Goal: Task Accomplishment & Management: Complete application form

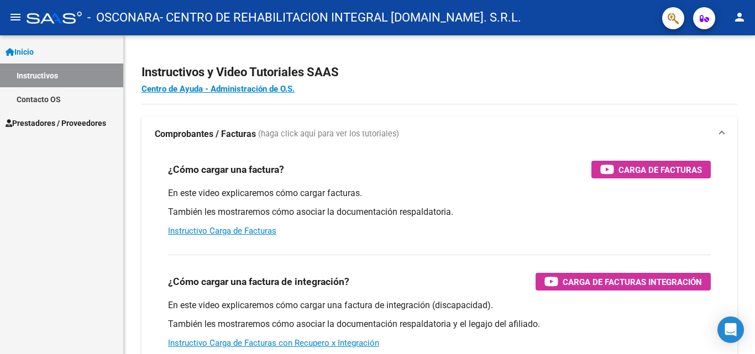
click at [36, 121] on span "Prestadores / Proveedores" at bounding box center [56, 123] width 101 height 12
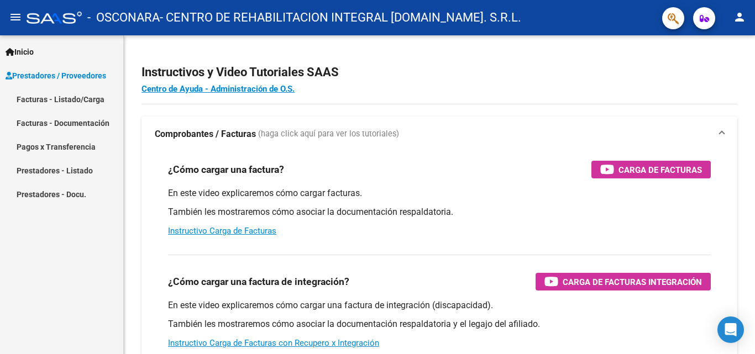
click at [41, 97] on link "Facturas - Listado/Carga" at bounding box center [61, 99] width 123 height 24
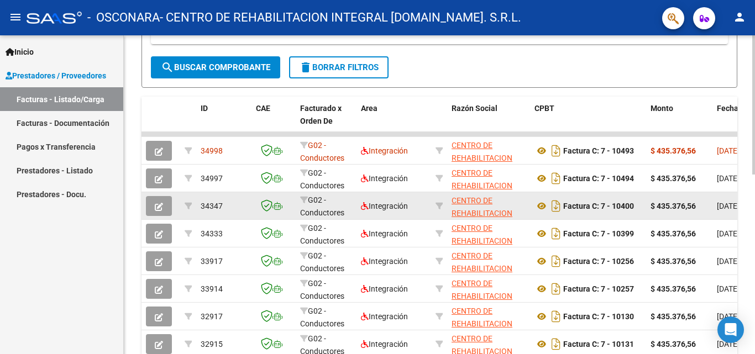
scroll to position [276, 0]
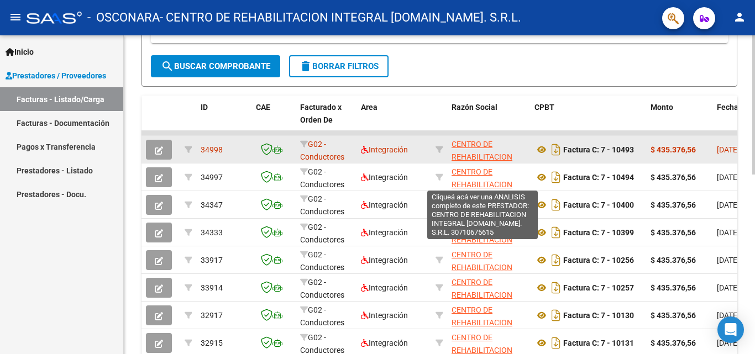
click at [457, 145] on span "CENTRO DE REHABILITACION INTEGRAL [DOMAIN_NAME]. S.R.L." at bounding box center [482, 169] width 61 height 59
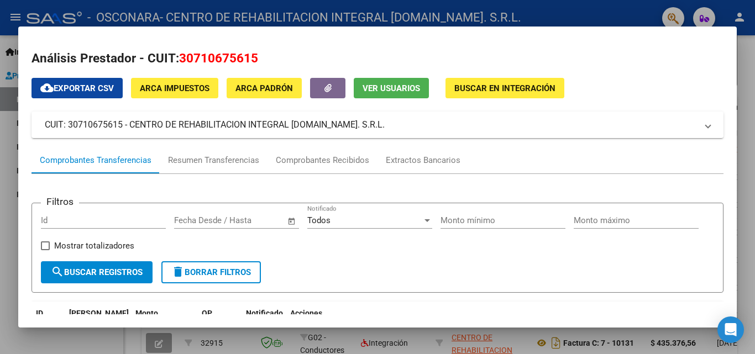
scroll to position [0, 0]
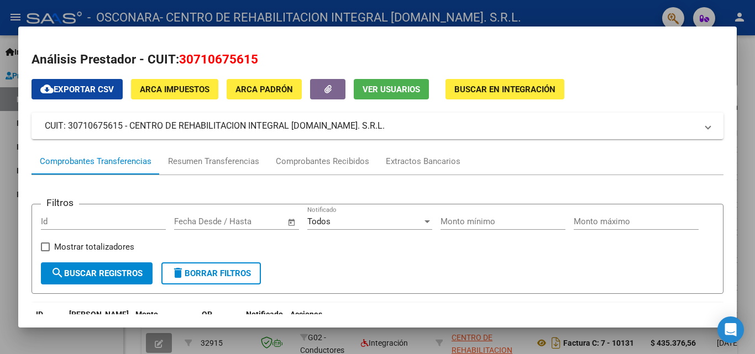
click at [751, 57] on div at bounding box center [377, 177] width 755 height 354
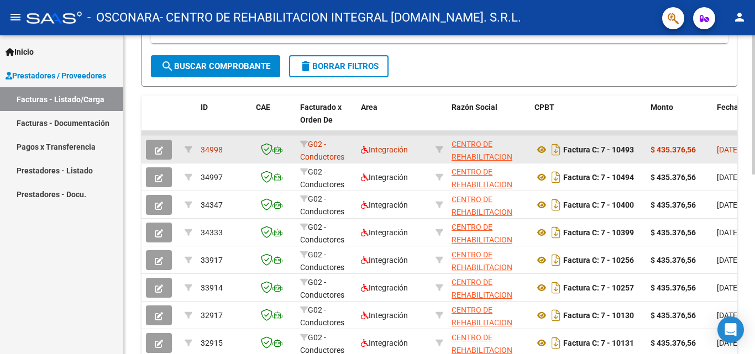
click at [158, 147] on icon "button" at bounding box center [159, 151] width 8 height 8
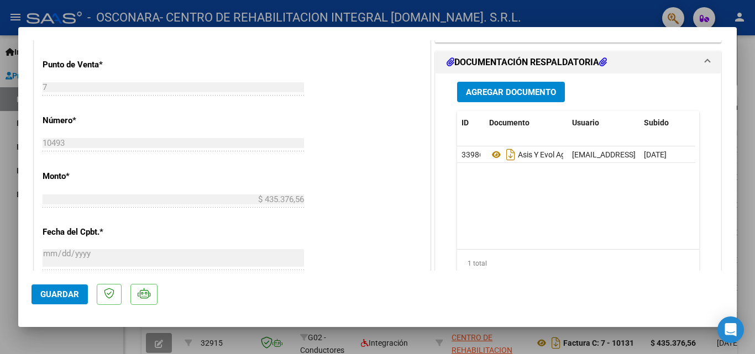
scroll to position [553, 0]
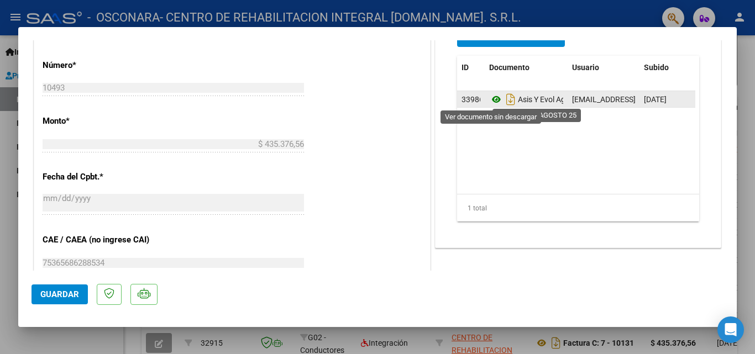
click at [490, 96] on icon at bounding box center [496, 99] width 14 height 13
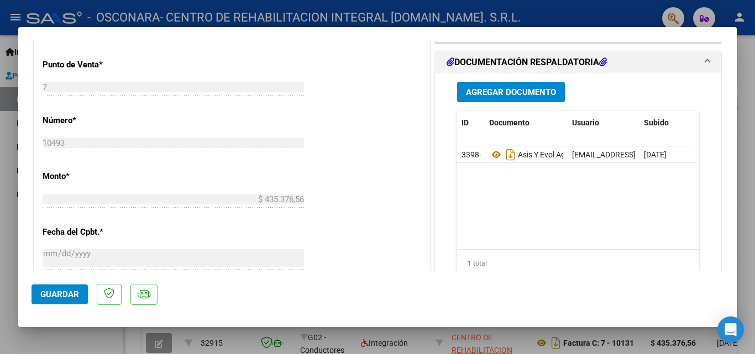
click at [524, 90] on span "Agregar Documento" at bounding box center [511, 92] width 90 height 10
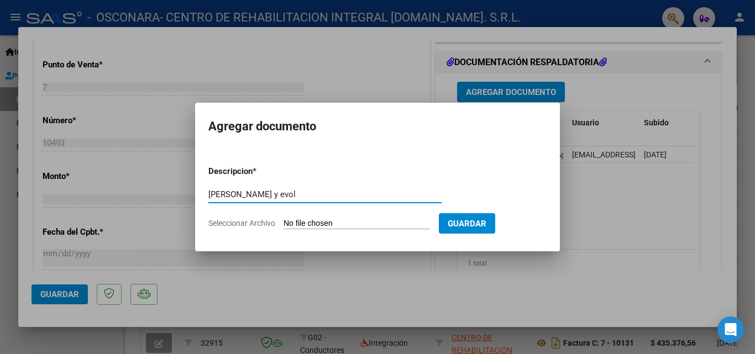
type input "[PERSON_NAME] y evol"
click at [344, 219] on input "Seleccionar Archivo" at bounding box center [357, 224] width 147 height 11
click at [328, 220] on input "Seleccionar Archivo" at bounding box center [357, 224] width 147 height 11
type input "C:\fakepath\[PERSON_NAME] 25.pdf"
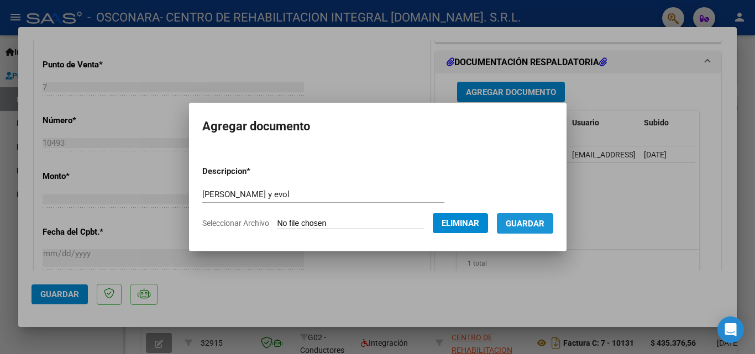
click at [545, 221] on span "Guardar" at bounding box center [525, 224] width 39 height 10
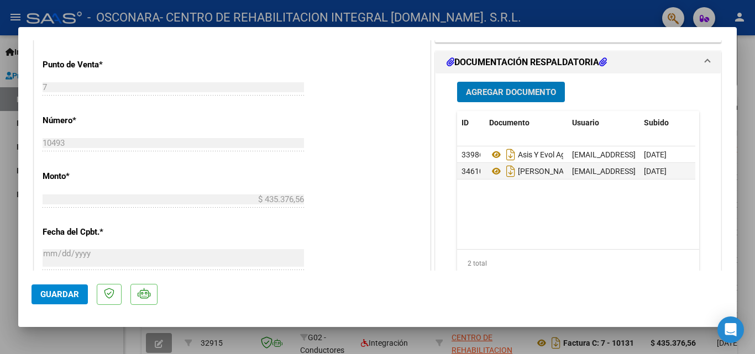
click at [60, 293] on span "Guardar" at bounding box center [59, 295] width 39 height 10
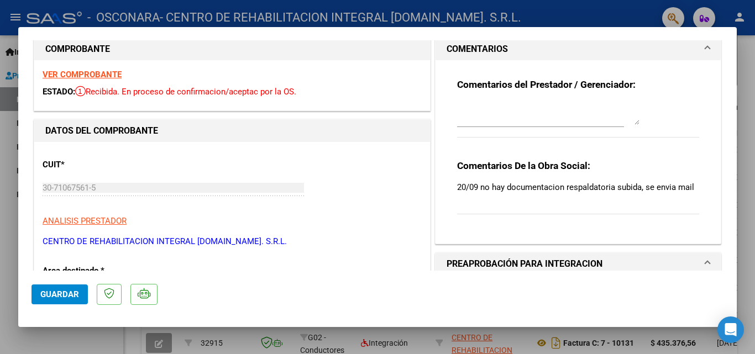
scroll to position [0, 0]
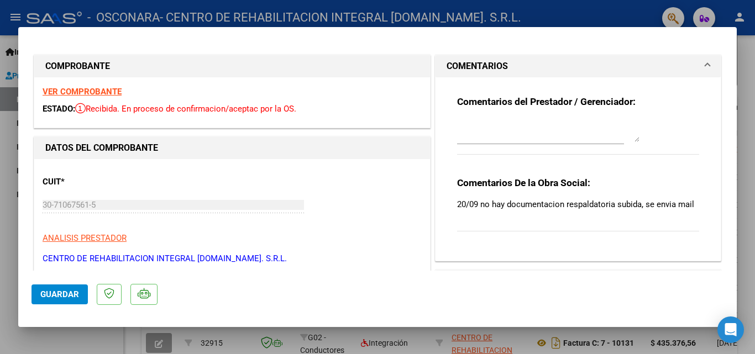
click at [524, 135] on textarea at bounding box center [548, 131] width 182 height 22
type textarea "buenos [PERSON_NAME] envio lo solicitado."
click at [62, 295] on span "Guardar" at bounding box center [59, 295] width 39 height 10
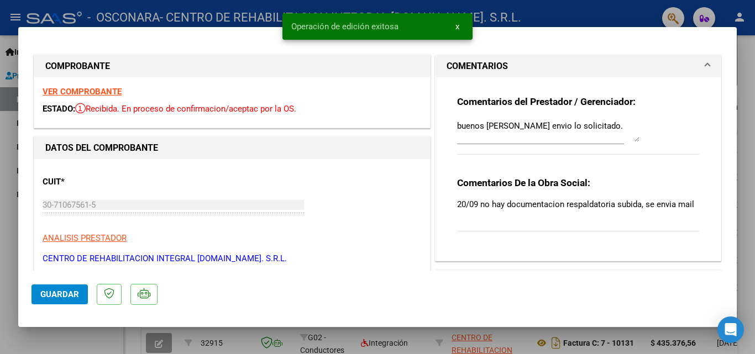
click at [457, 27] on span "x" at bounding box center [458, 27] width 4 height 10
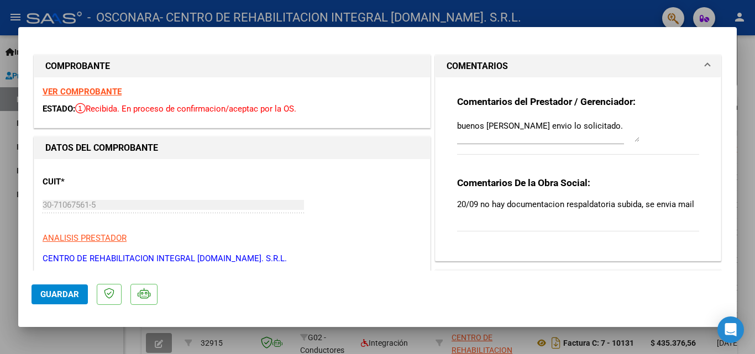
click at [525, 10] on div at bounding box center [377, 177] width 755 height 354
